Goal: Task Accomplishment & Management: Manage account settings

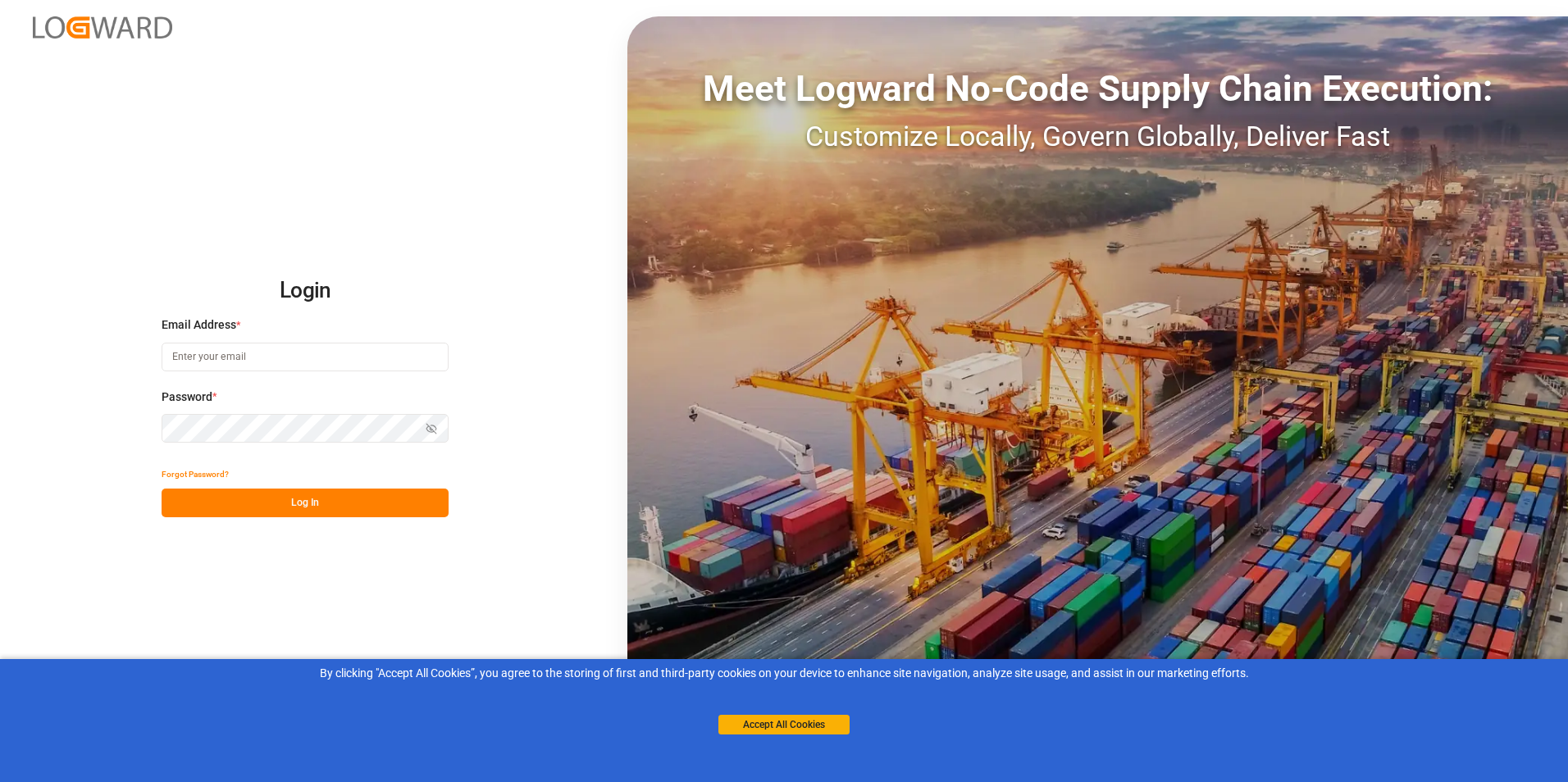
type input "[PERSON_NAME][EMAIL_ADDRESS][DOMAIN_NAME]"
click at [301, 507] on button "Log In" at bounding box center [304, 503] width 287 height 29
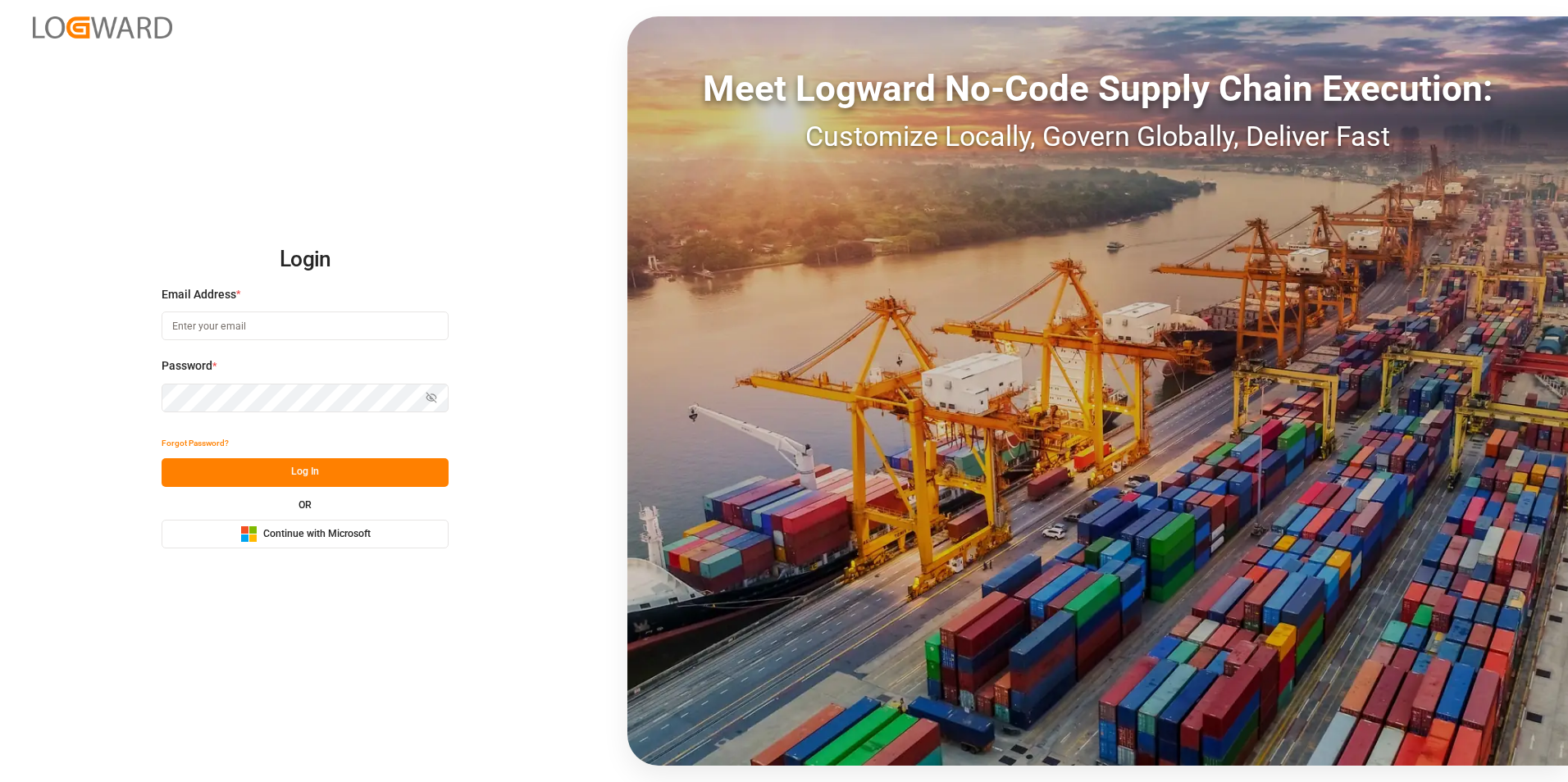
type input "[PERSON_NAME][EMAIL_ADDRESS][DOMAIN_NAME]"
click at [299, 467] on button "Log In" at bounding box center [304, 473] width 287 height 29
